Goal: Find specific page/section: Find specific page/section

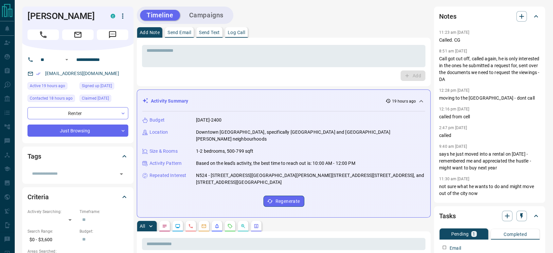
scroll to position [73, 0]
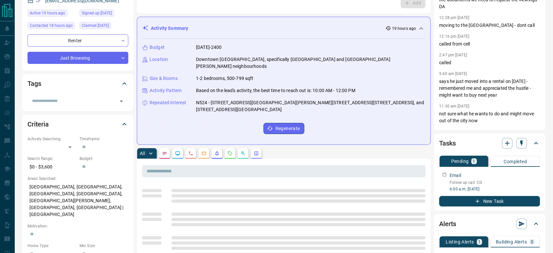
click at [228, 150] on icon "Requests" at bounding box center [229, 152] width 5 height 5
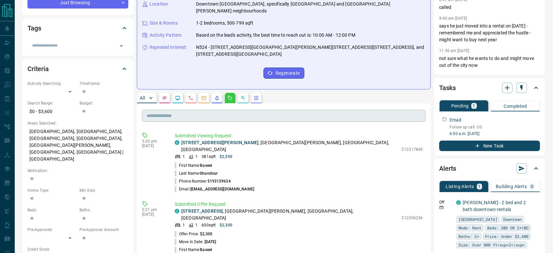
scroll to position [182, 0]
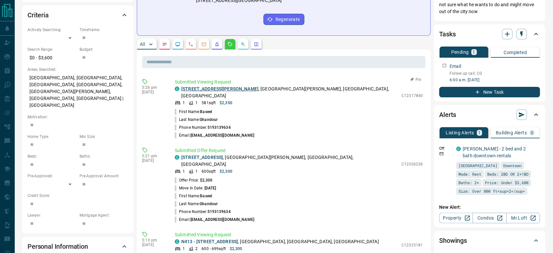
click at [207, 86] on link "[STREET_ADDRESS][PERSON_NAME]" at bounding box center [219, 88] width 77 height 5
click at [208, 154] on link "[STREET_ADDRESS]" at bounding box center [202, 156] width 42 height 5
click at [208, 239] on link "N413 - [STREET_ADDRESS]" at bounding box center [209, 241] width 57 height 5
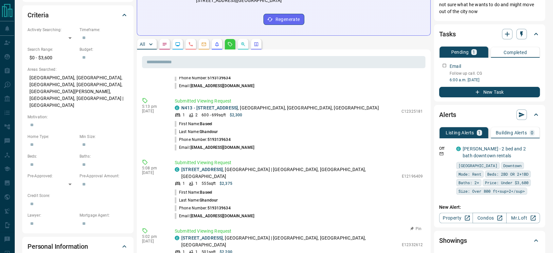
scroll to position [145, 0]
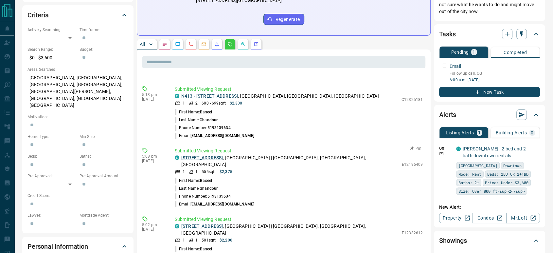
click at [212, 155] on link "[STREET_ADDRESS]" at bounding box center [202, 157] width 42 height 5
click at [214, 223] on link "[STREET_ADDRESS]" at bounding box center [202, 225] width 42 height 5
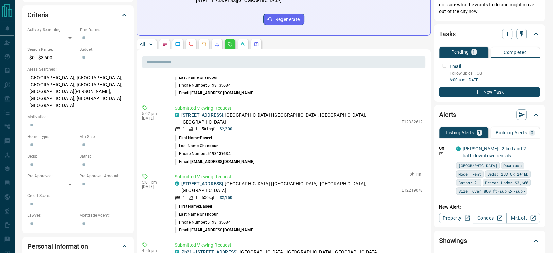
scroll to position [291, 0]
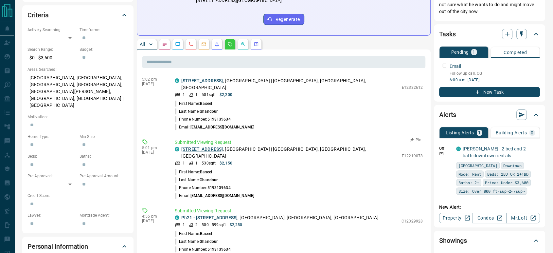
click at [202, 146] on link "[STREET_ADDRESS]" at bounding box center [202, 148] width 42 height 5
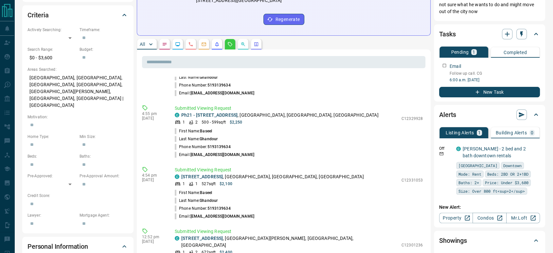
scroll to position [363, 0]
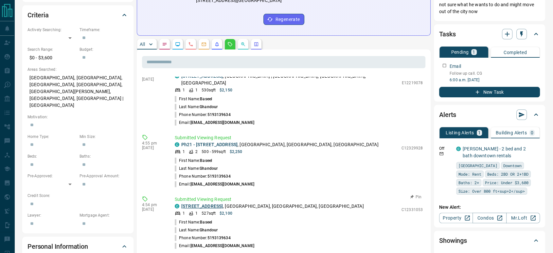
click at [217, 203] on link "[STREET_ADDRESS]" at bounding box center [202, 205] width 42 height 5
